Goal: Task Accomplishment & Management: Use online tool/utility

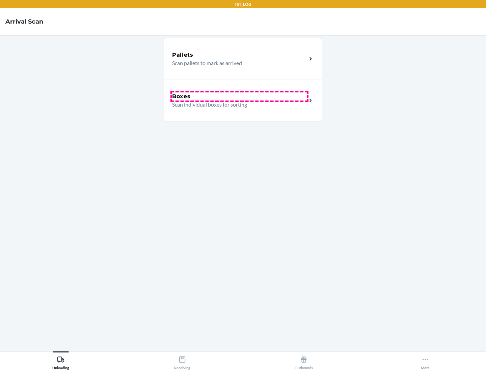
click at [239, 97] on div "Boxes" at bounding box center [239, 97] width 135 height 8
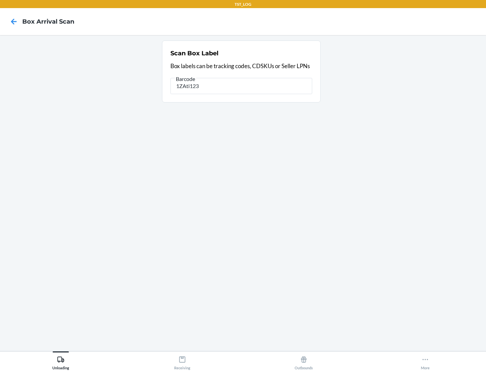
type input "1ZAti123"
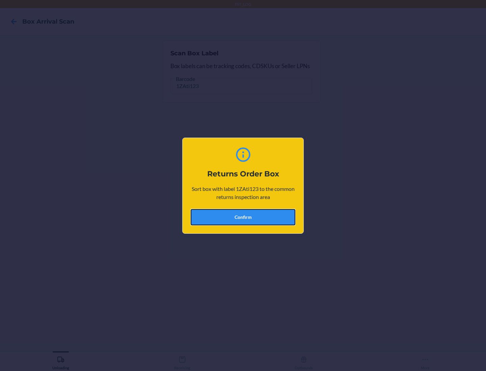
click at [243, 217] on button "Confirm" at bounding box center [243, 217] width 105 height 16
